Goal: Task Accomplishment & Management: Manage account settings

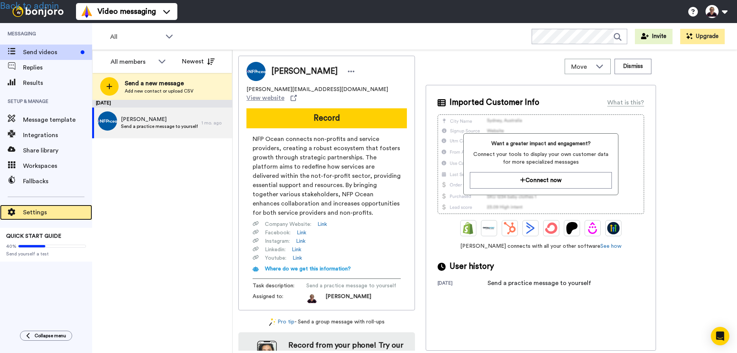
click at [35, 210] on span "Settings" at bounding box center [57, 212] width 69 height 9
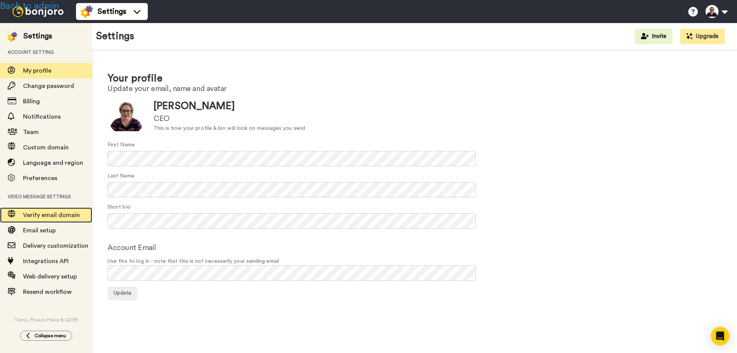
click at [48, 214] on span "Verify email domain" at bounding box center [51, 215] width 57 height 6
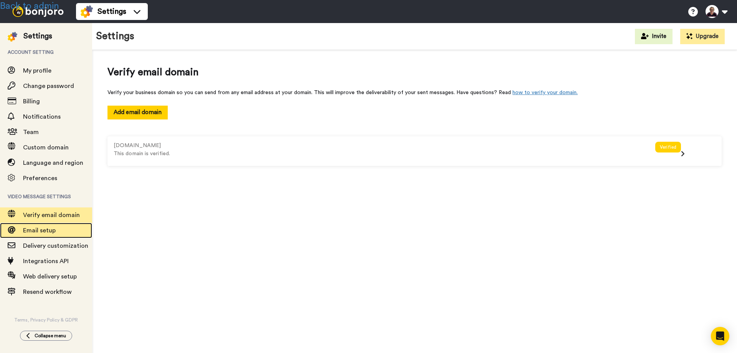
click at [45, 229] on span "Email setup" at bounding box center [39, 230] width 33 height 6
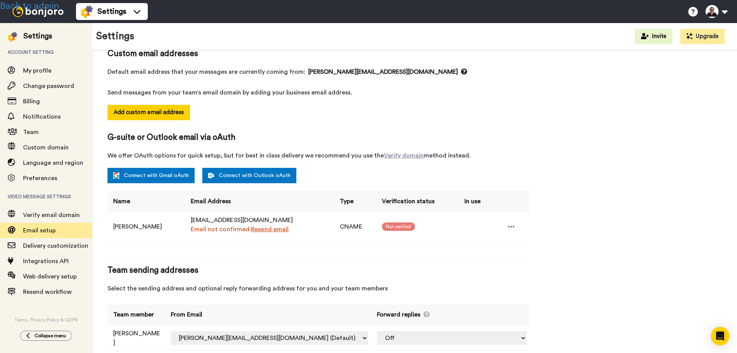
scroll to position [83, 0]
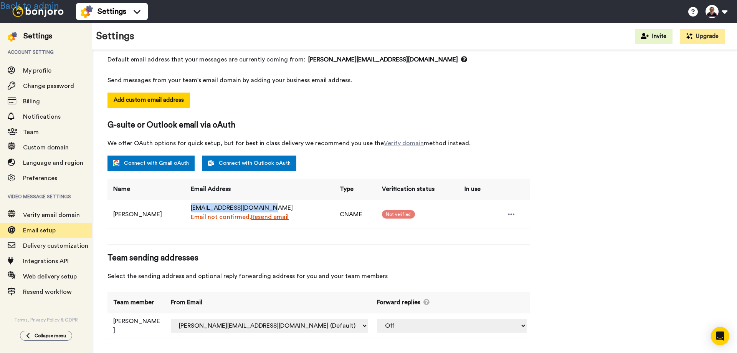
drag, startPoint x: 180, startPoint y: 205, endPoint x: 272, endPoint y: 208, distance: 91.8
click at [272, 208] on td "members@mtm.nfpocean.com Email not confirmed. Resend email" at bounding box center [259, 214] width 149 height 29
copy span "members@mtm.nfpocean.com"
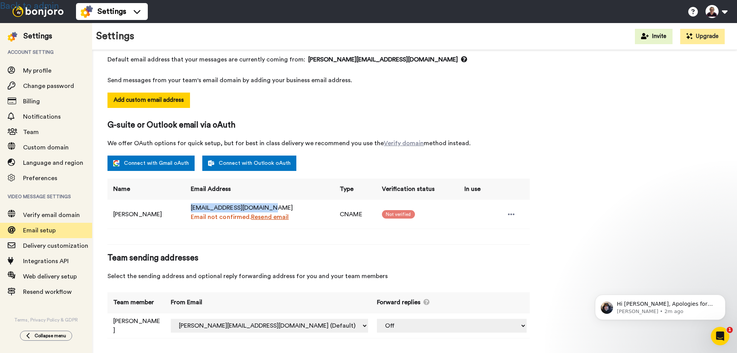
scroll to position [0, 0]
click at [40, 8] on link "Back to admin" at bounding box center [29, 6] width 59 height 9
